Goal: Contribute content: Add original content to the website for others to see

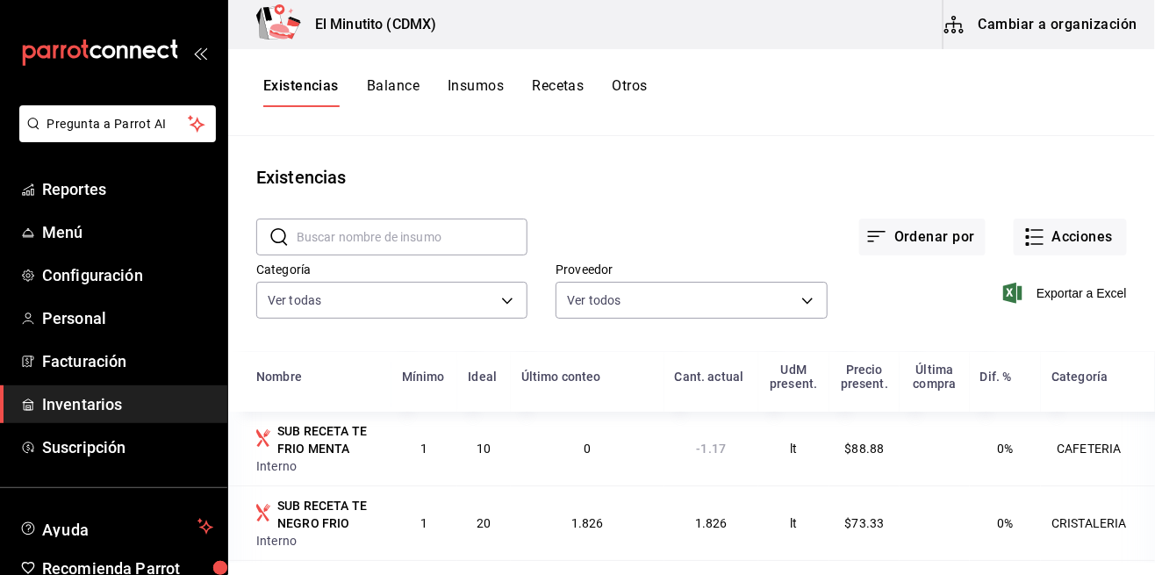
click at [47, 236] on span "Menú" at bounding box center [127, 232] width 171 height 24
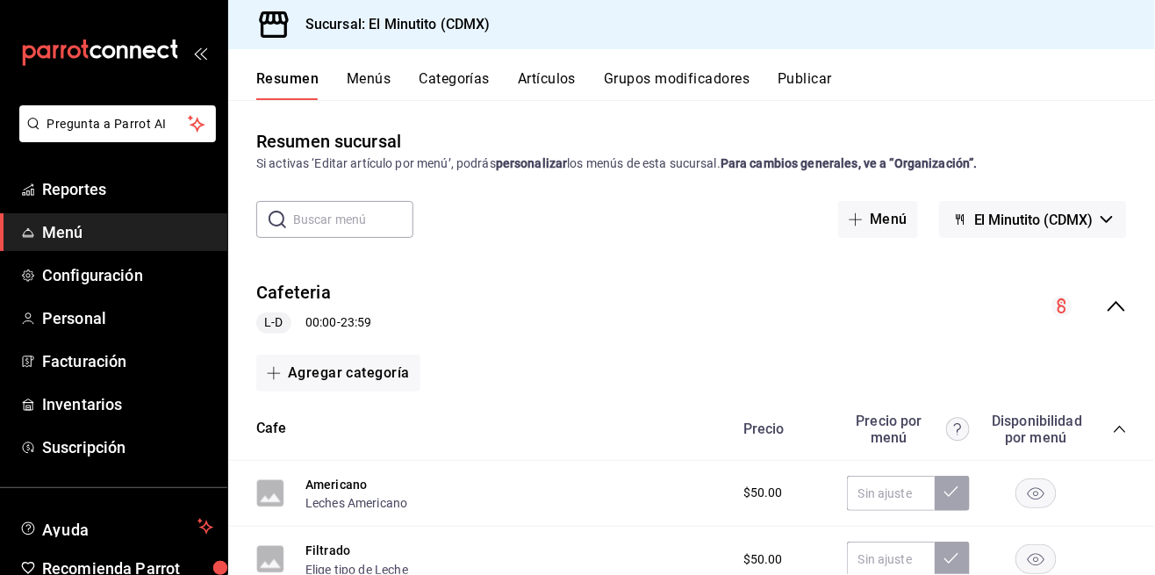
click at [555, 88] on button "Artículos" at bounding box center [547, 85] width 58 height 30
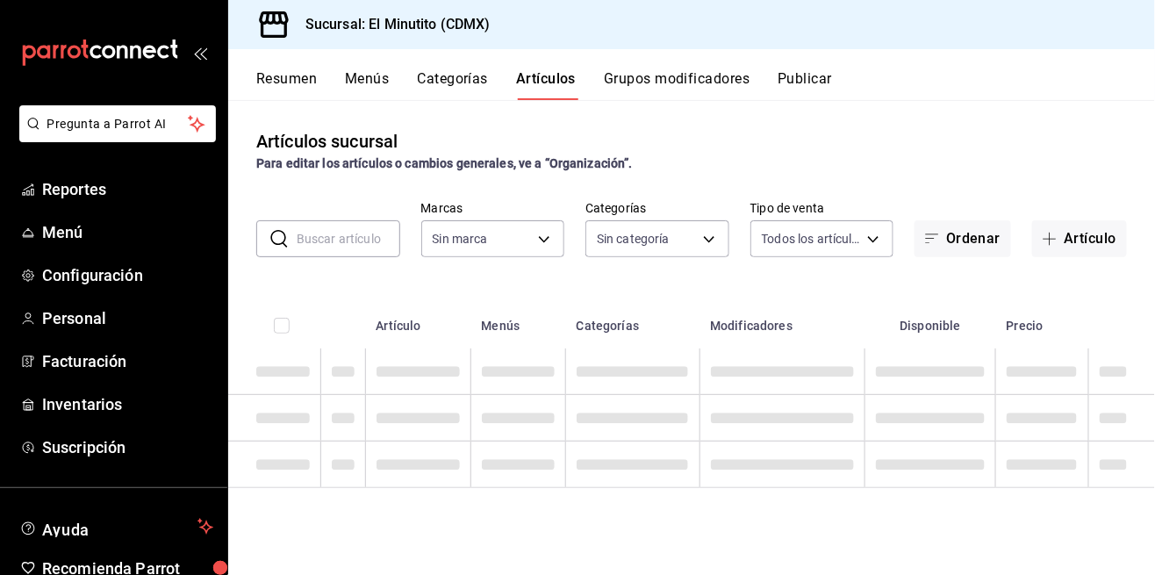
type input "4d408d16-bc9c-4ff1-8f8c-f60962f8d219"
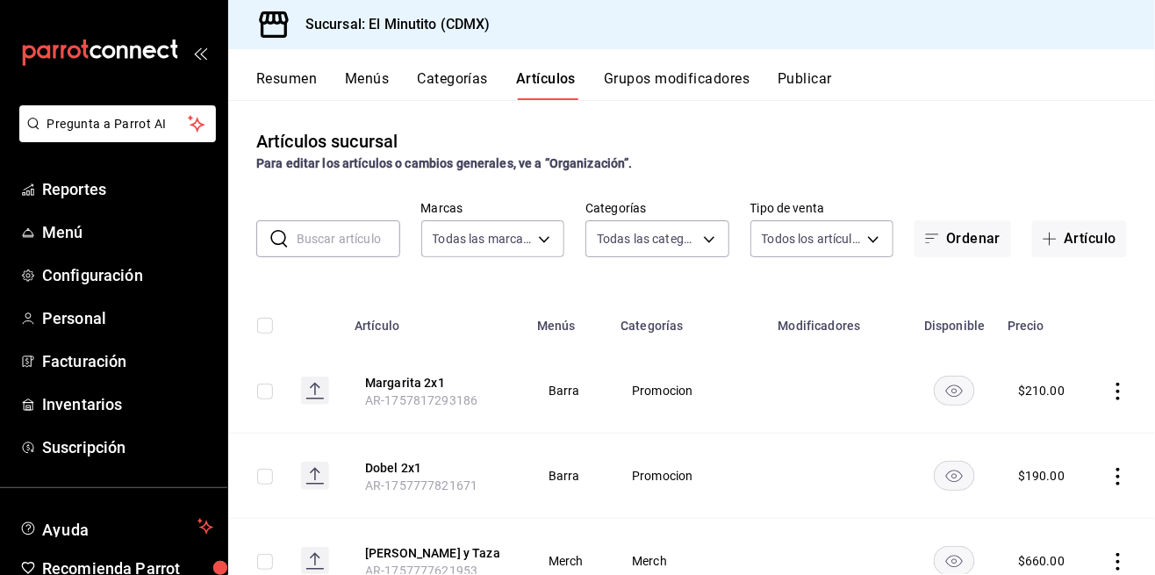
type input "12a14548-1a05-4a00-b536-a5b71b0ac4fa,4d2356cc-34de-4a05-8365-22df86416db8,618d4…"
click at [1069, 247] on button "Artículo" at bounding box center [1079, 238] width 95 height 37
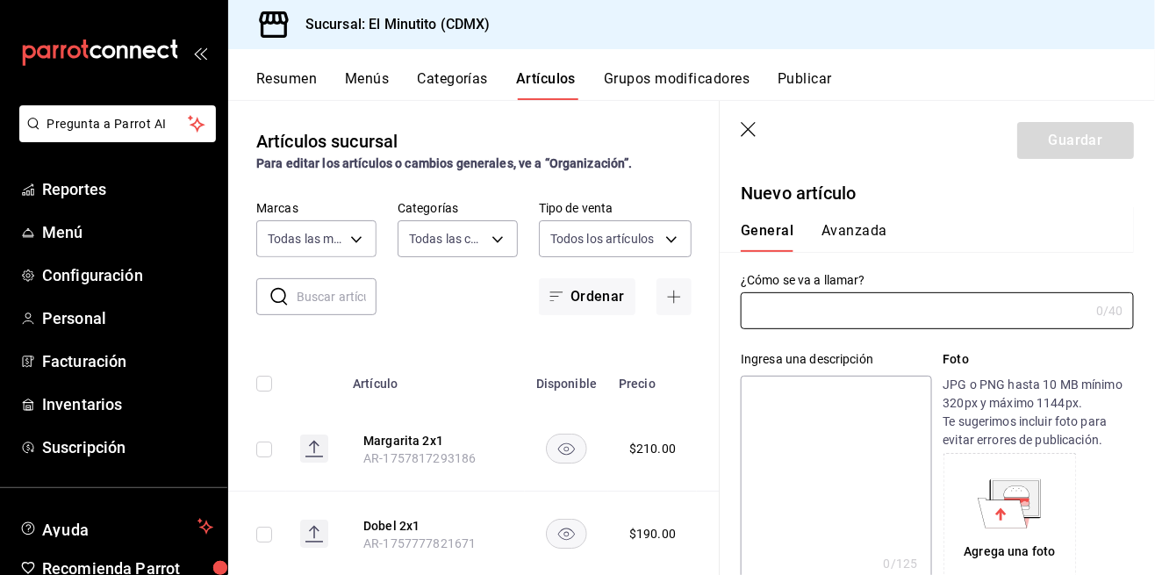
type input "AR-1759025984012"
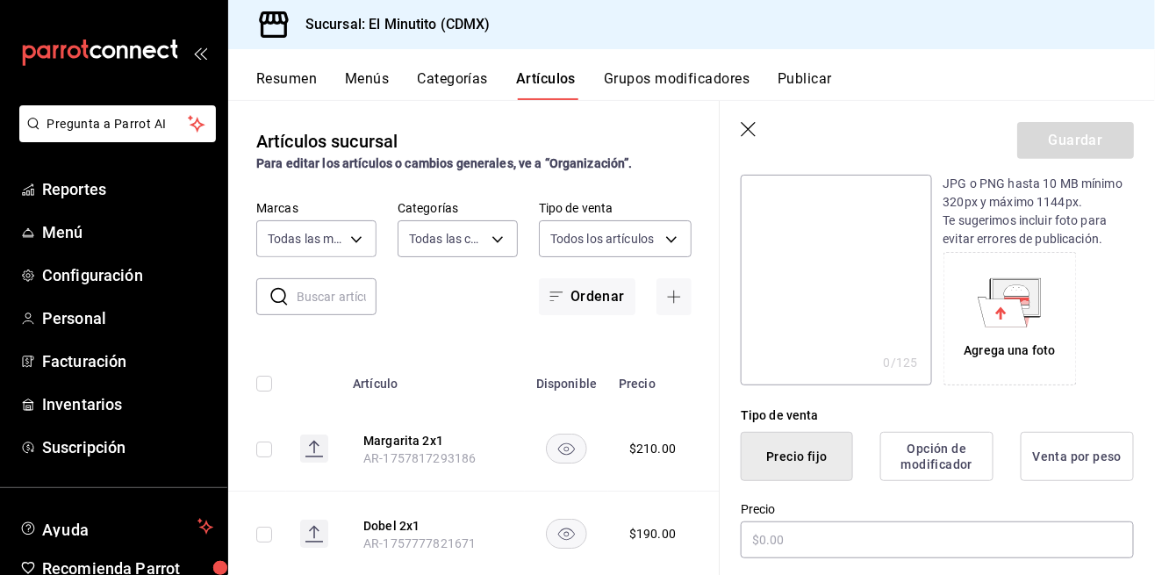
scroll to position [201, 0]
type input "Negroni 3x2"
click at [892, 544] on input "text" at bounding box center [937, 539] width 393 height 37
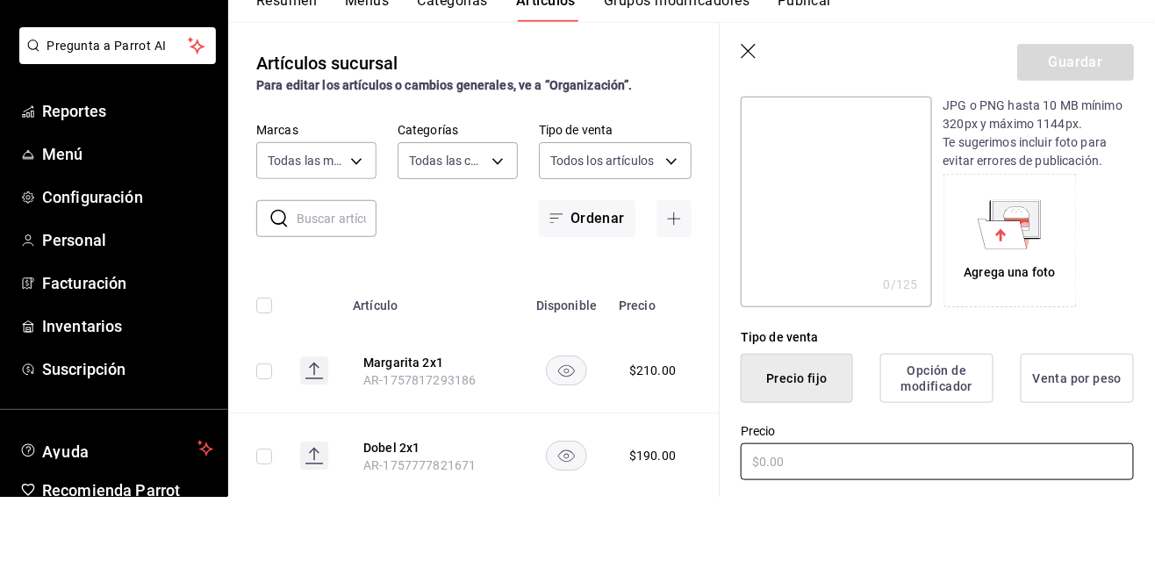
scroll to position [84, 0]
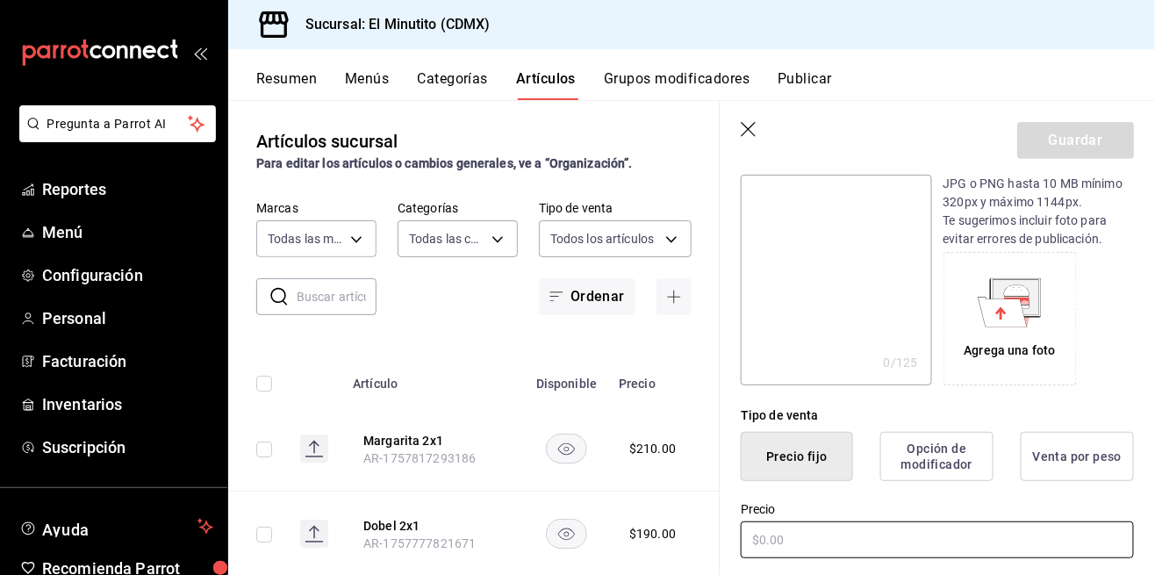
click at [818, 541] on input "text" at bounding box center [937, 539] width 393 height 37
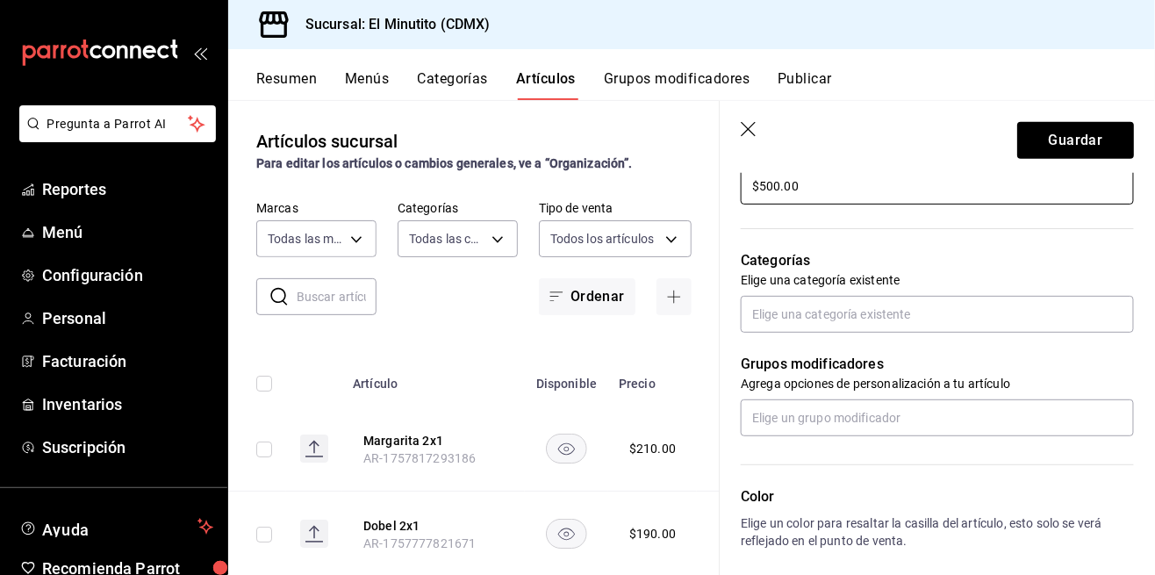
scroll to position [547, 0]
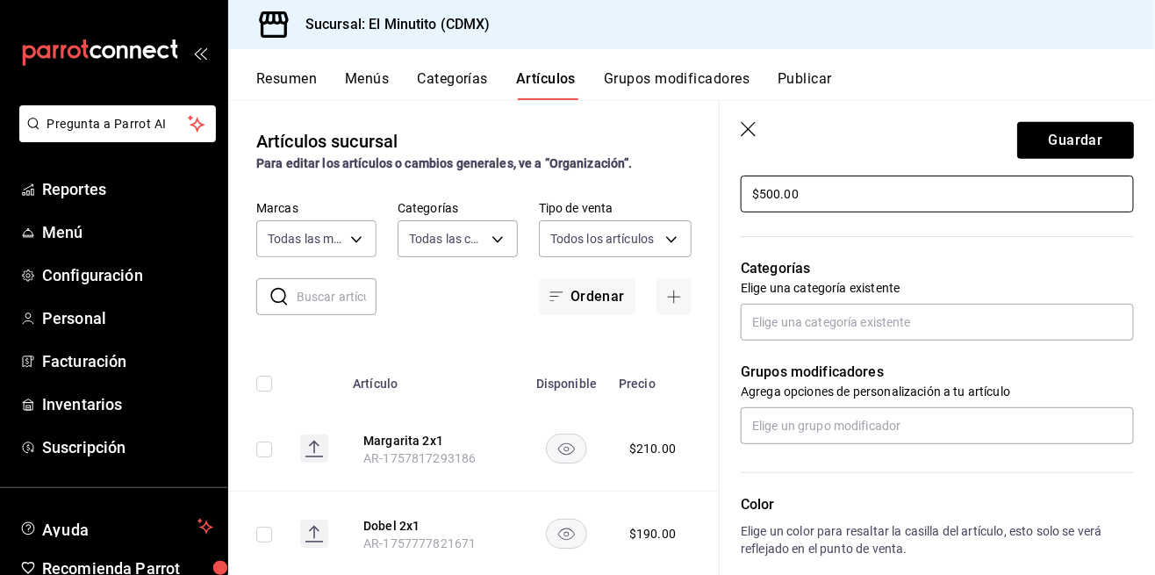
type input "$500.00"
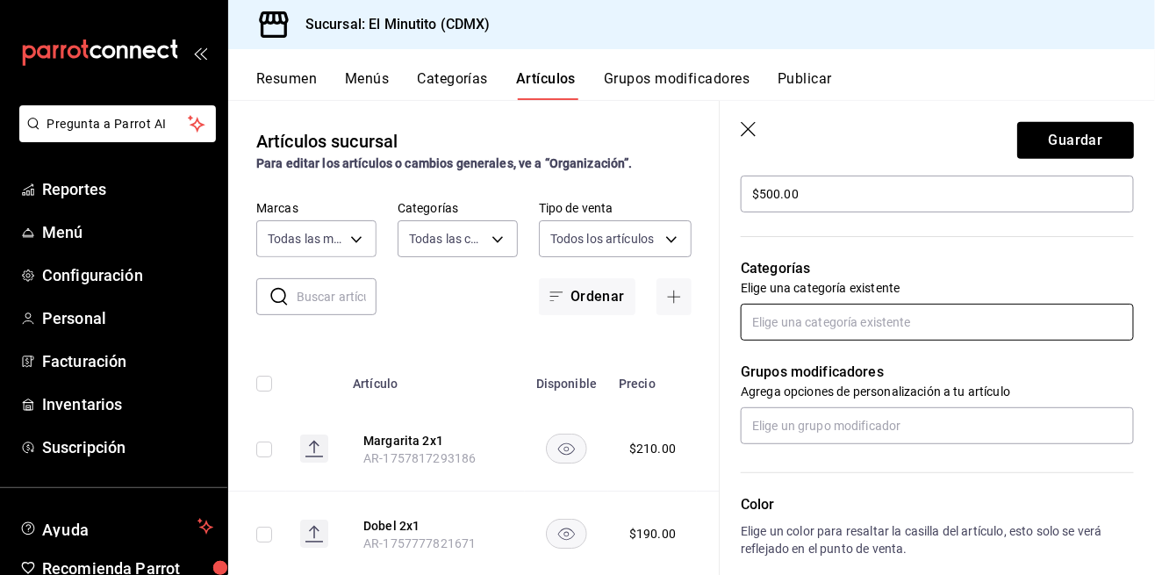
click at [934, 325] on input "text" at bounding box center [937, 322] width 393 height 37
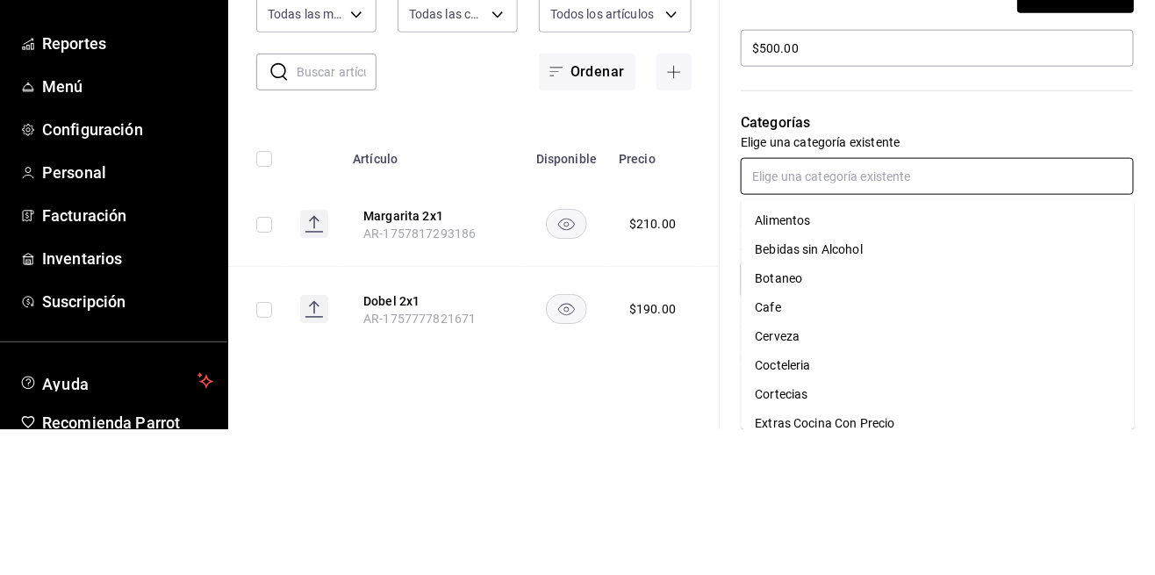
scroll to position [84, 0]
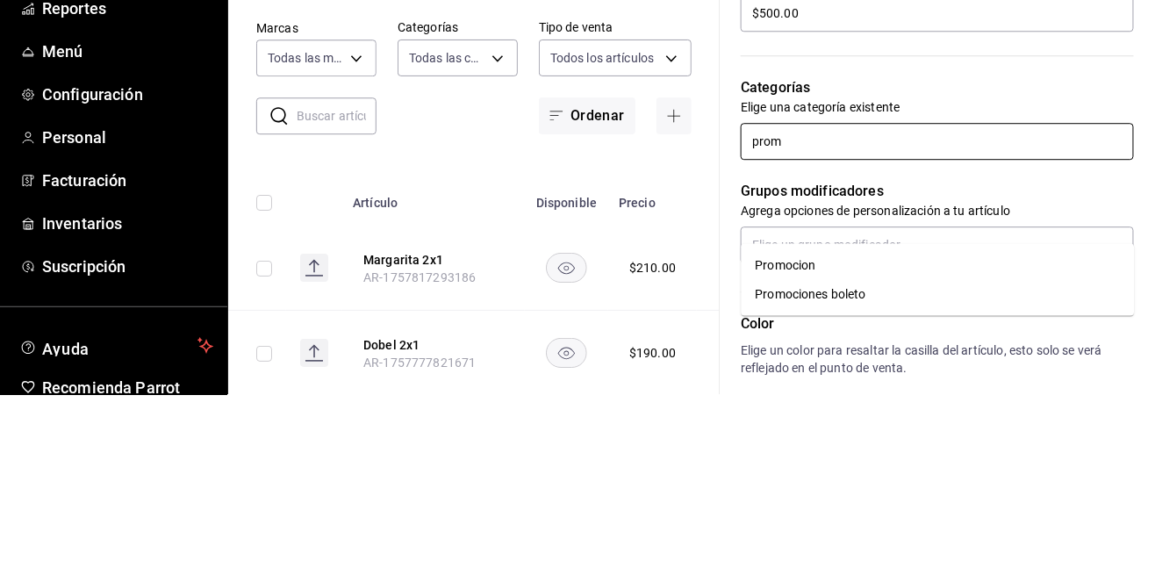
type input "promo"
click at [844, 431] on li "Promocion" at bounding box center [937, 445] width 393 height 29
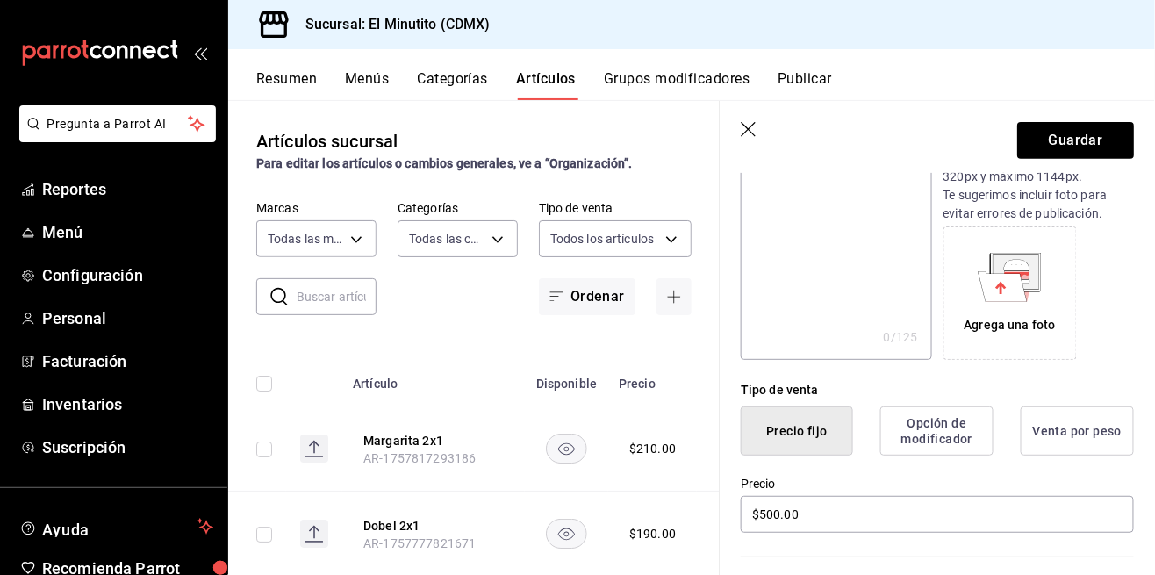
scroll to position [226, 0]
click at [1060, 147] on button "Guardar" at bounding box center [1075, 140] width 117 height 37
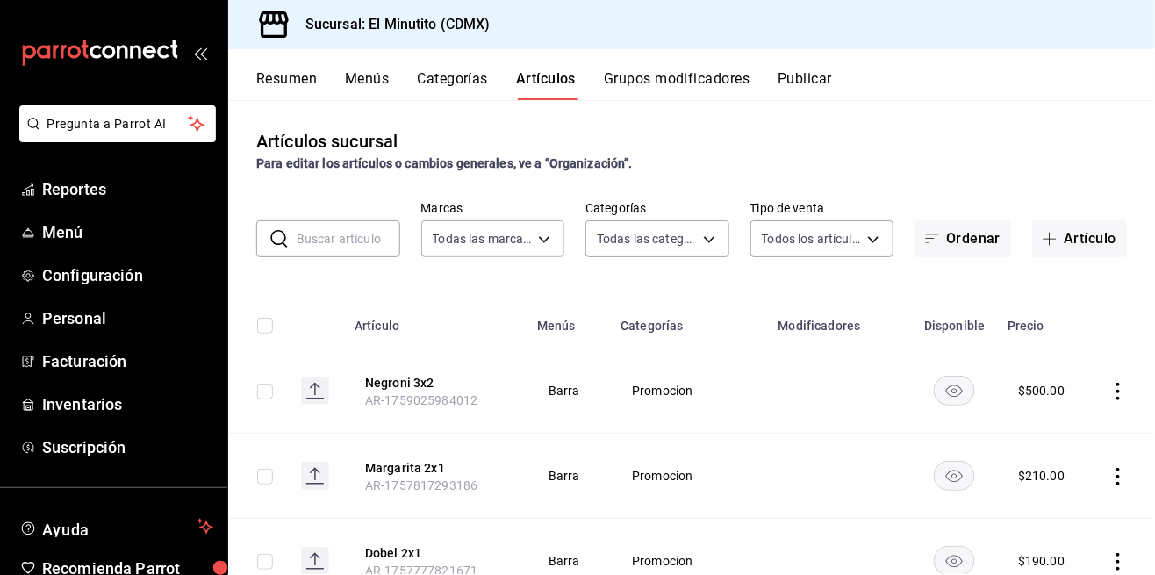
click at [814, 96] on button "Publicar" at bounding box center [804, 85] width 54 height 30
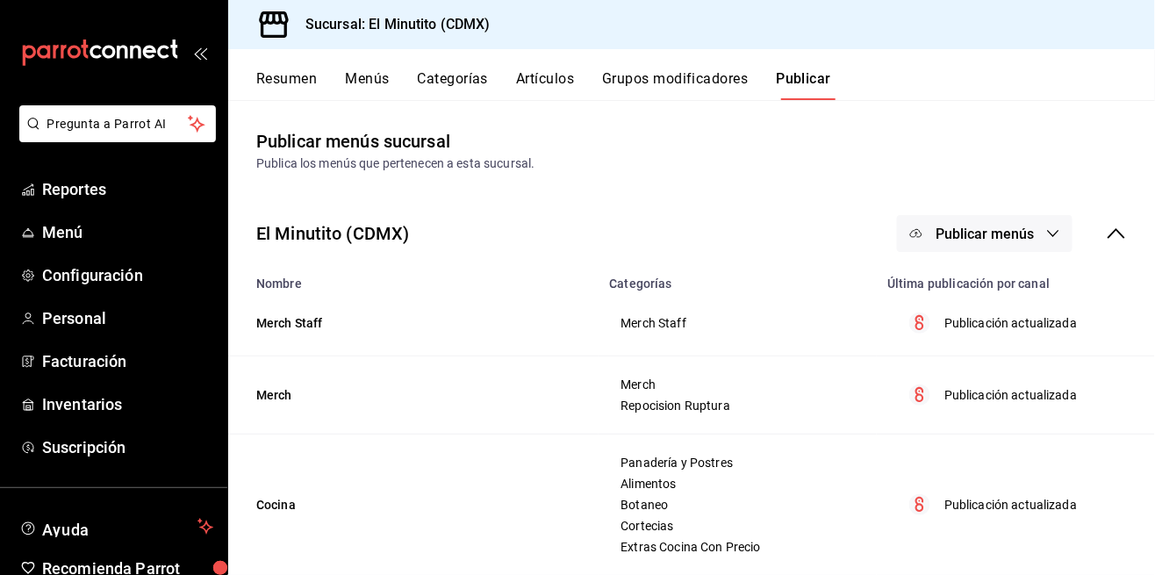
click at [948, 240] on span "Publicar menús" at bounding box center [984, 234] width 98 height 17
click at [949, 295] on div at bounding box center [943, 290] width 49 height 28
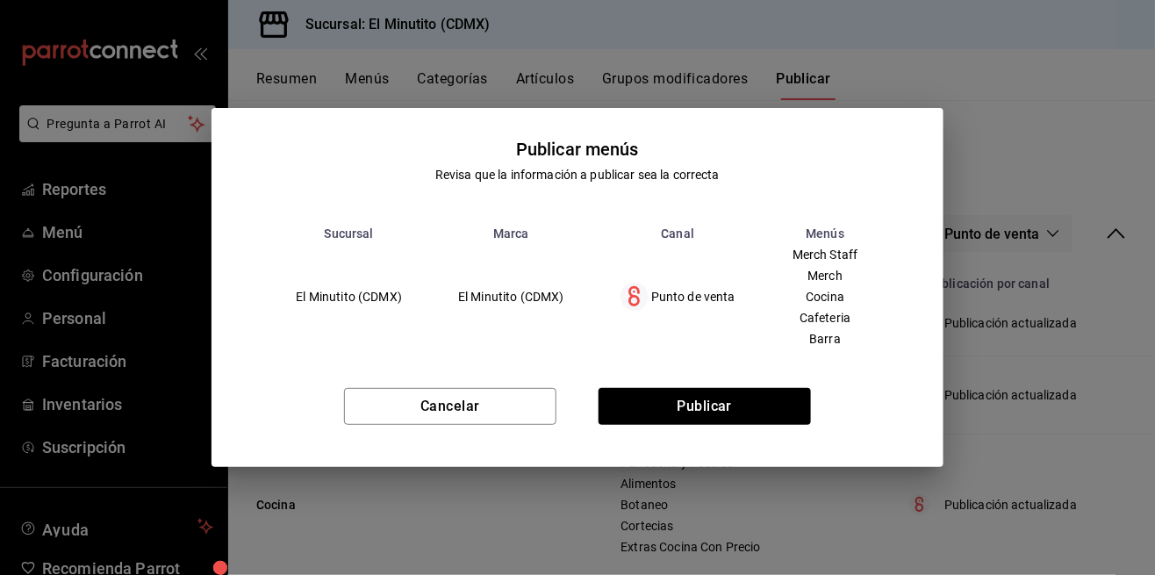
click at [730, 434] on div "Cancelar Publicar" at bounding box center [576, 413] width 731 height 107
click at [731, 395] on button "Publicar" at bounding box center [704, 406] width 212 height 37
